Goal: Browse casually

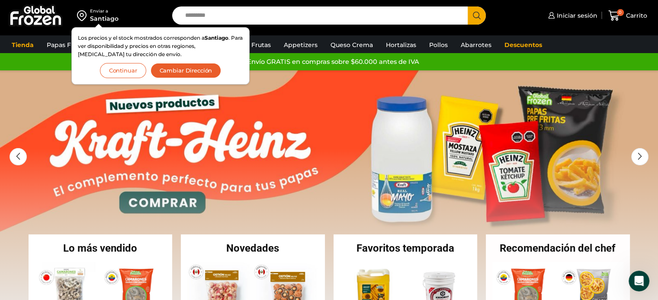
click at [119, 70] on button "Continuar" at bounding box center [123, 70] width 46 height 15
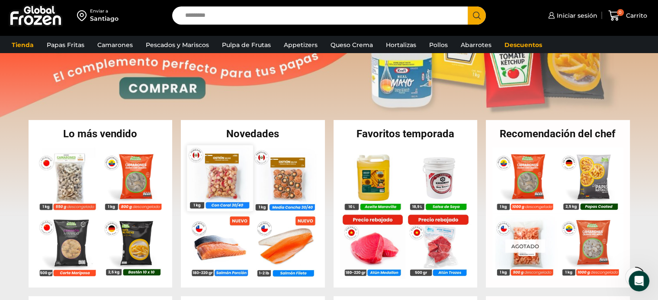
scroll to position [144, 0]
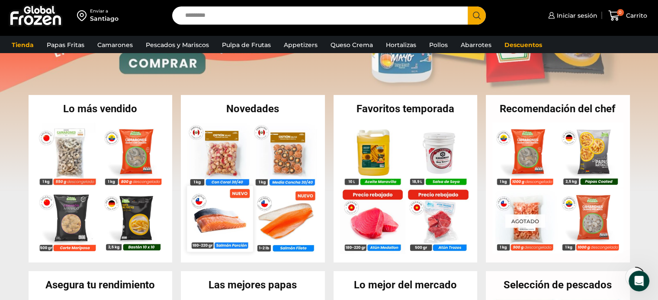
click at [223, 216] on img at bounding box center [220, 219] width 66 height 66
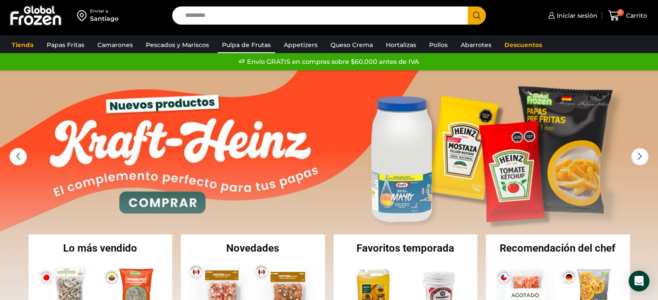
click at [241, 46] on link "Pulpa de Frutas" at bounding box center [246, 45] width 58 height 16
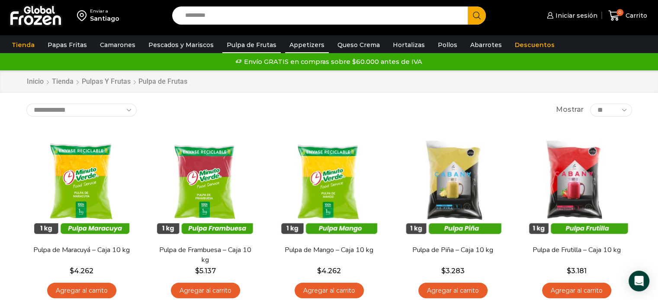
click at [290, 40] on link "Appetizers" at bounding box center [307, 45] width 44 height 16
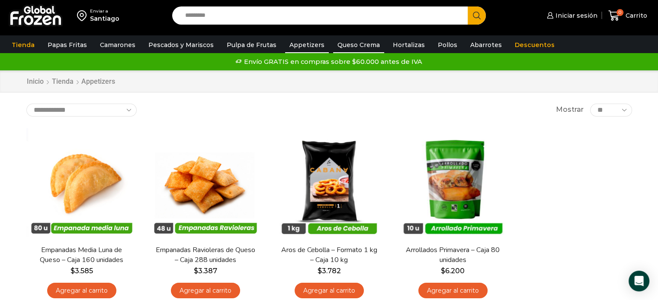
click at [339, 45] on link "Queso Crema" at bounding box center [358, 45] width 51 height 16
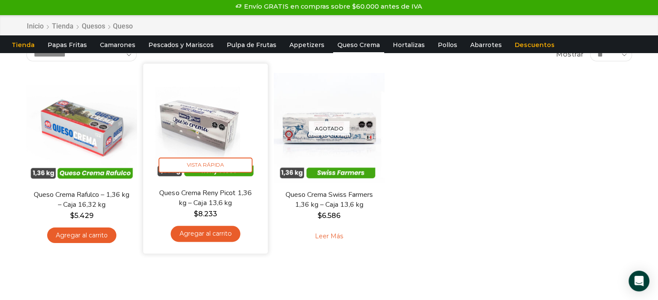
scroll to position [72, 0]
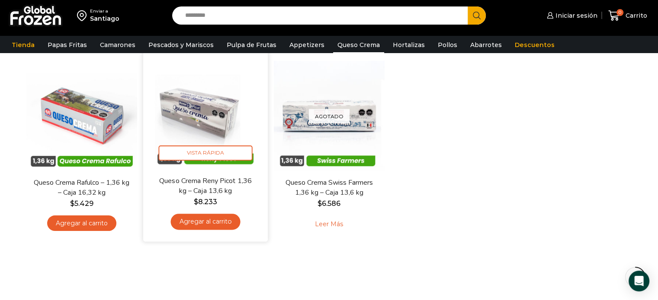
click at [201, 178] on link "Queso Crema Reny Picot 1,36 kg – Caja 13,6 kg" at bounding box center [205, 186] width 100 height 20
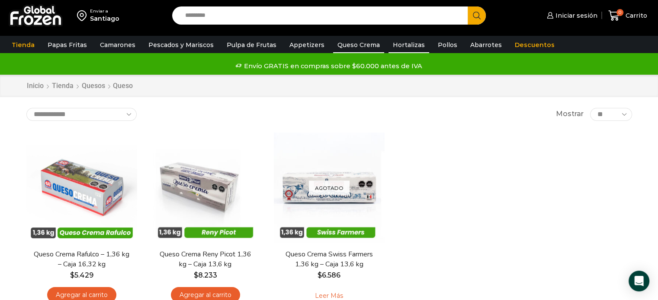
click at [396, 45] on link "Hortalizas" at bounding box center [408, 45] width 41 height 16
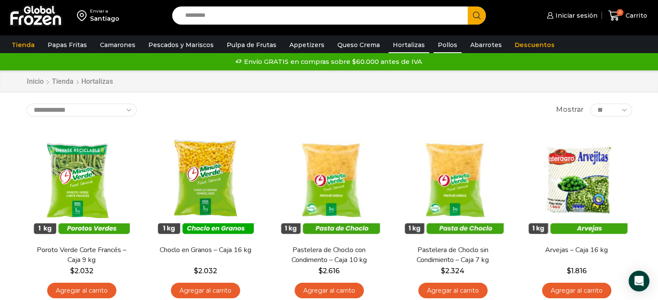
click at [435, 46] on link "Pollos" at bounding box center [447, 45] width 28 height 16
